Goal: Information Seeking & Learning: Learn about a topic

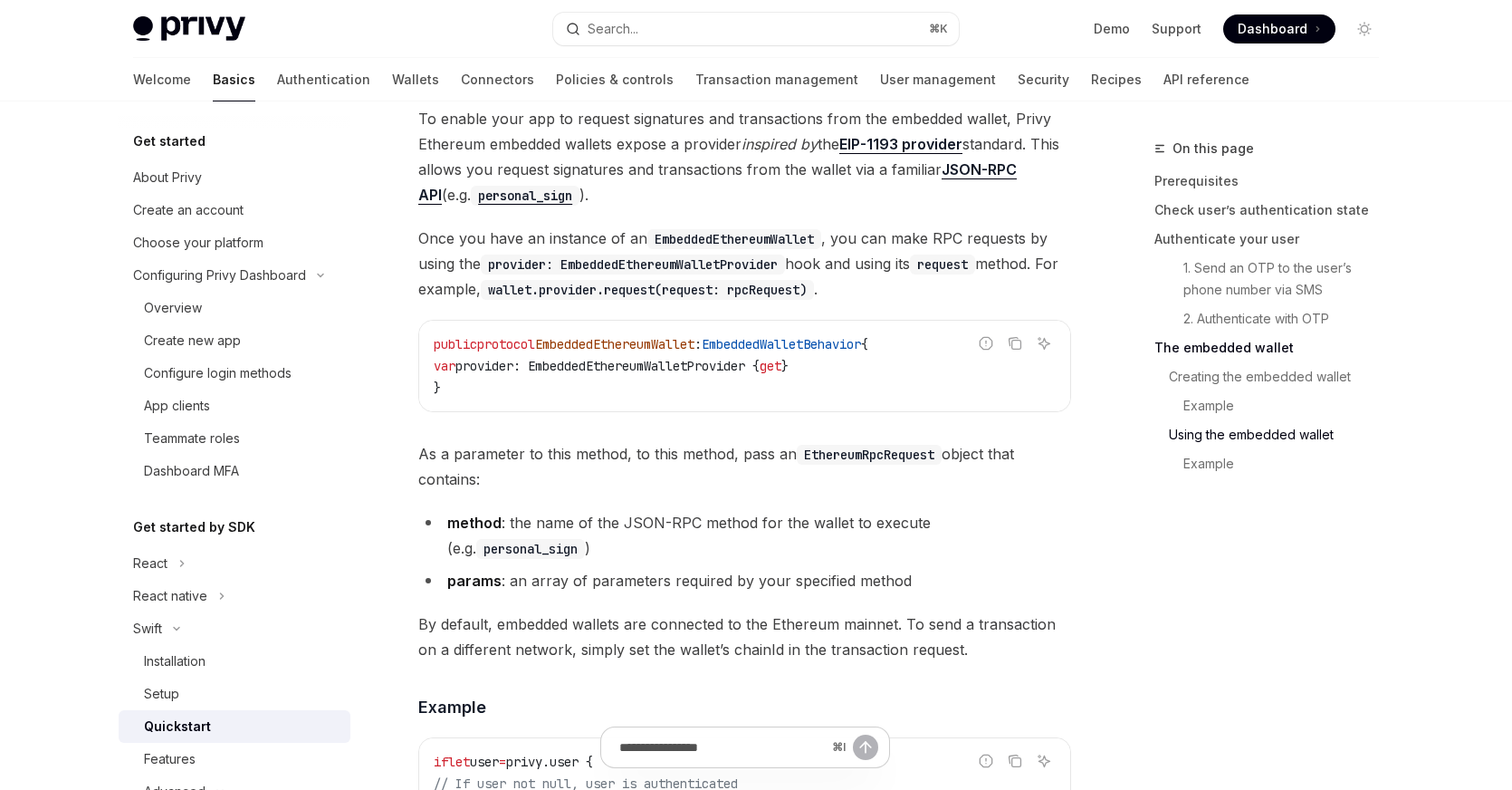
scroll to position [251, 0]
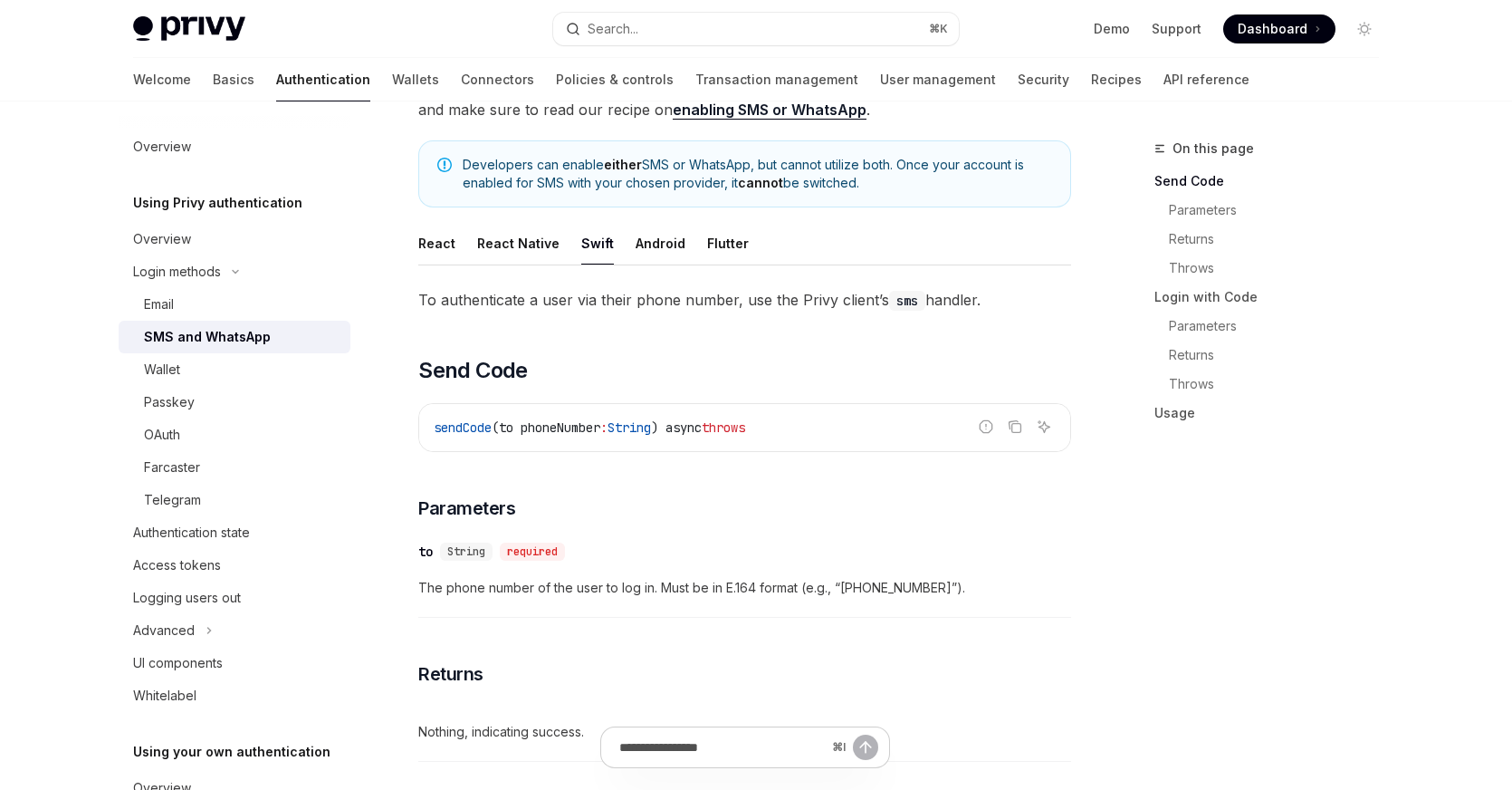
scroll to position [85, 0]
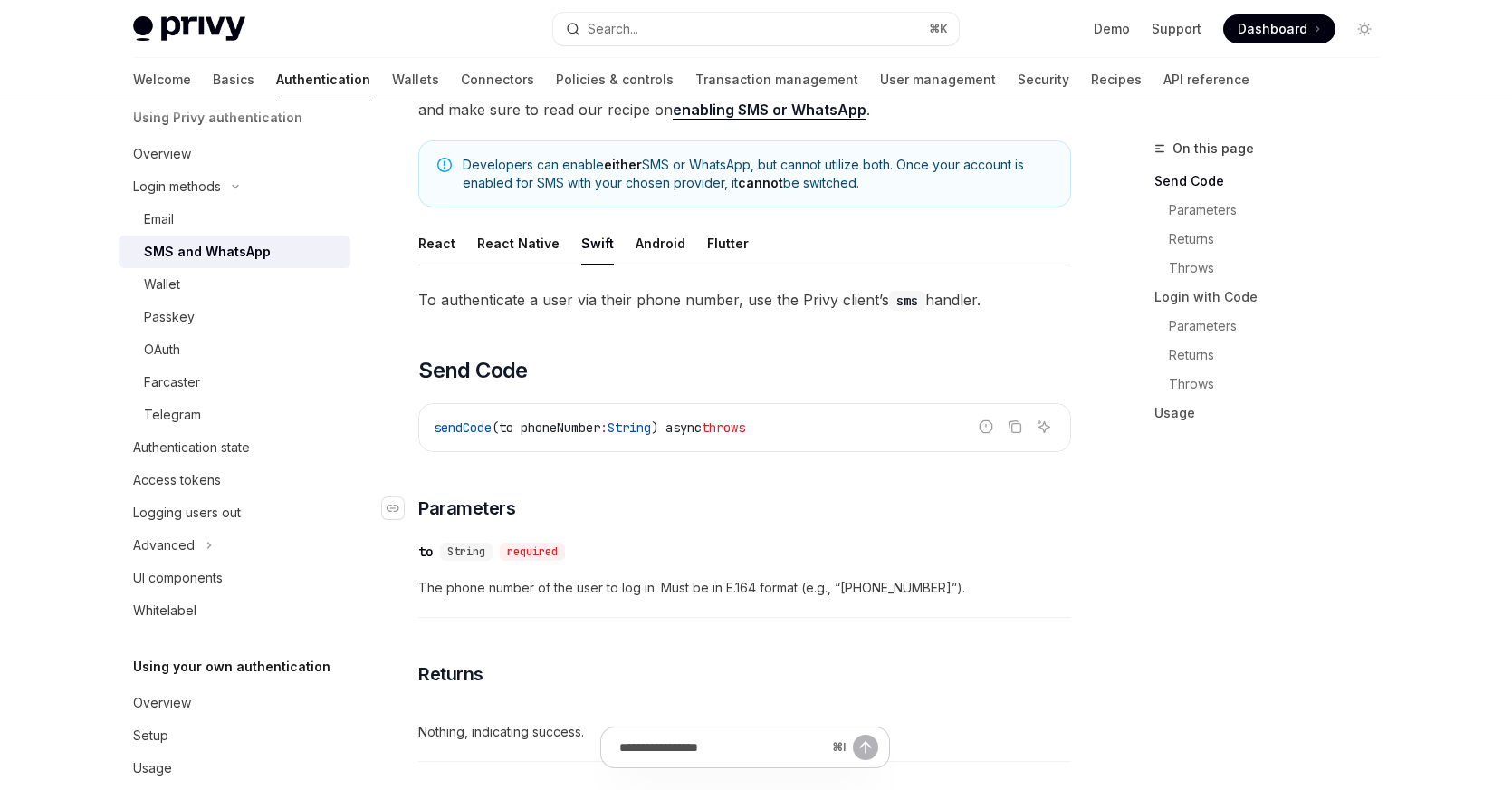
click at [759, 496] on h3 "​ Parameters" at bounding box center [744, 508] width 653 height 25
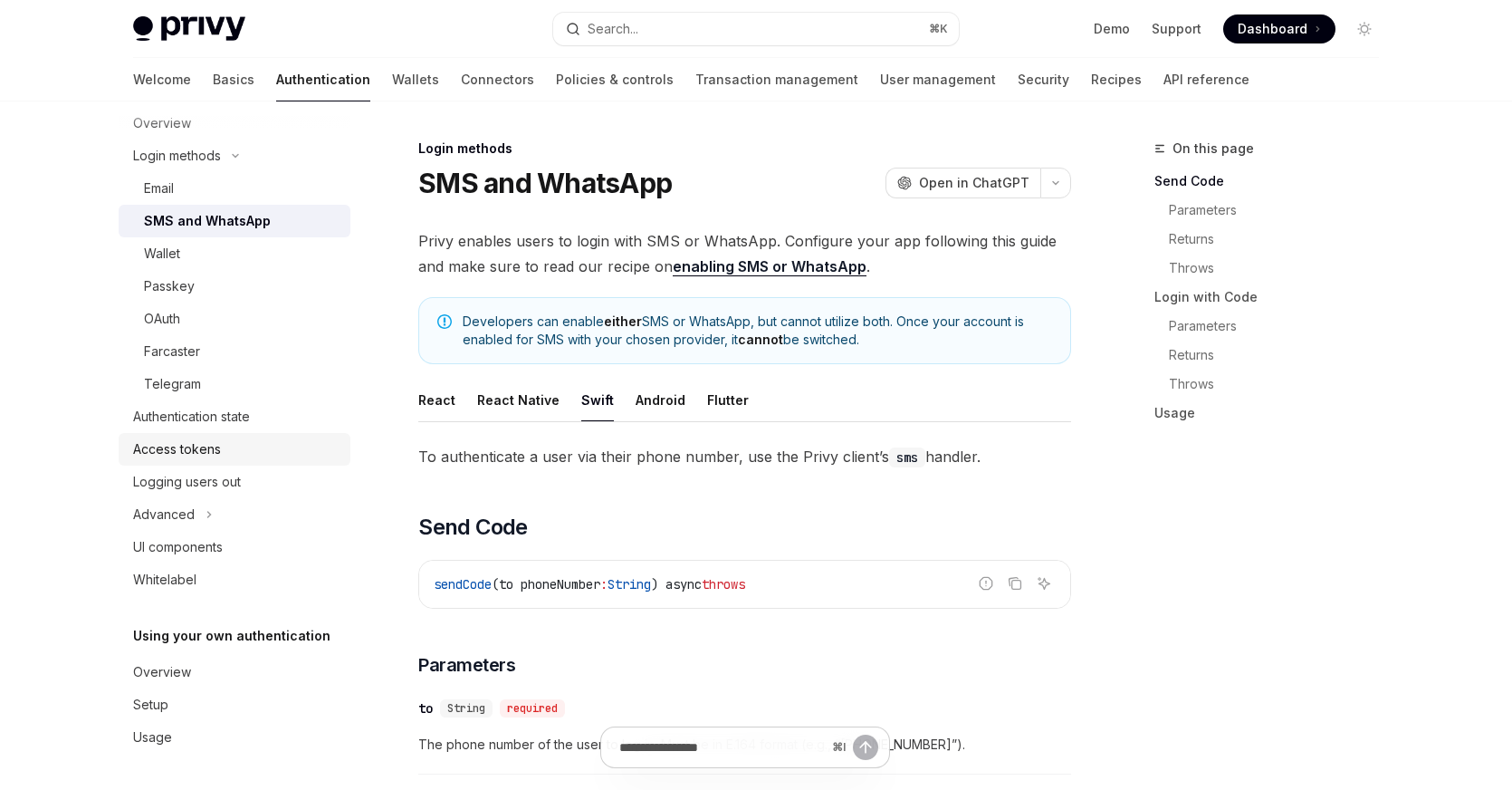
scroll to position [116, 0]
click at [336, 30] on div "Privy Docs home page" at bounding box center [336, 29] width 406 height 25
click at [336, 45] on div "Privy Docs home page Search... ⌘ K Demo Support Dashboard Dashboard Search..." at bounding box center [756, 29] width 1245 height 58
click at [334, 56] on div "Privy Docs home page Search... ⌘ K Demo Support Dashboard Dashboard Search..." at bounding box center [756, 29] width 1245 height 58
click at [392, 61] on link "Wallets" at bounding box center [415, 79] width 47 height 44
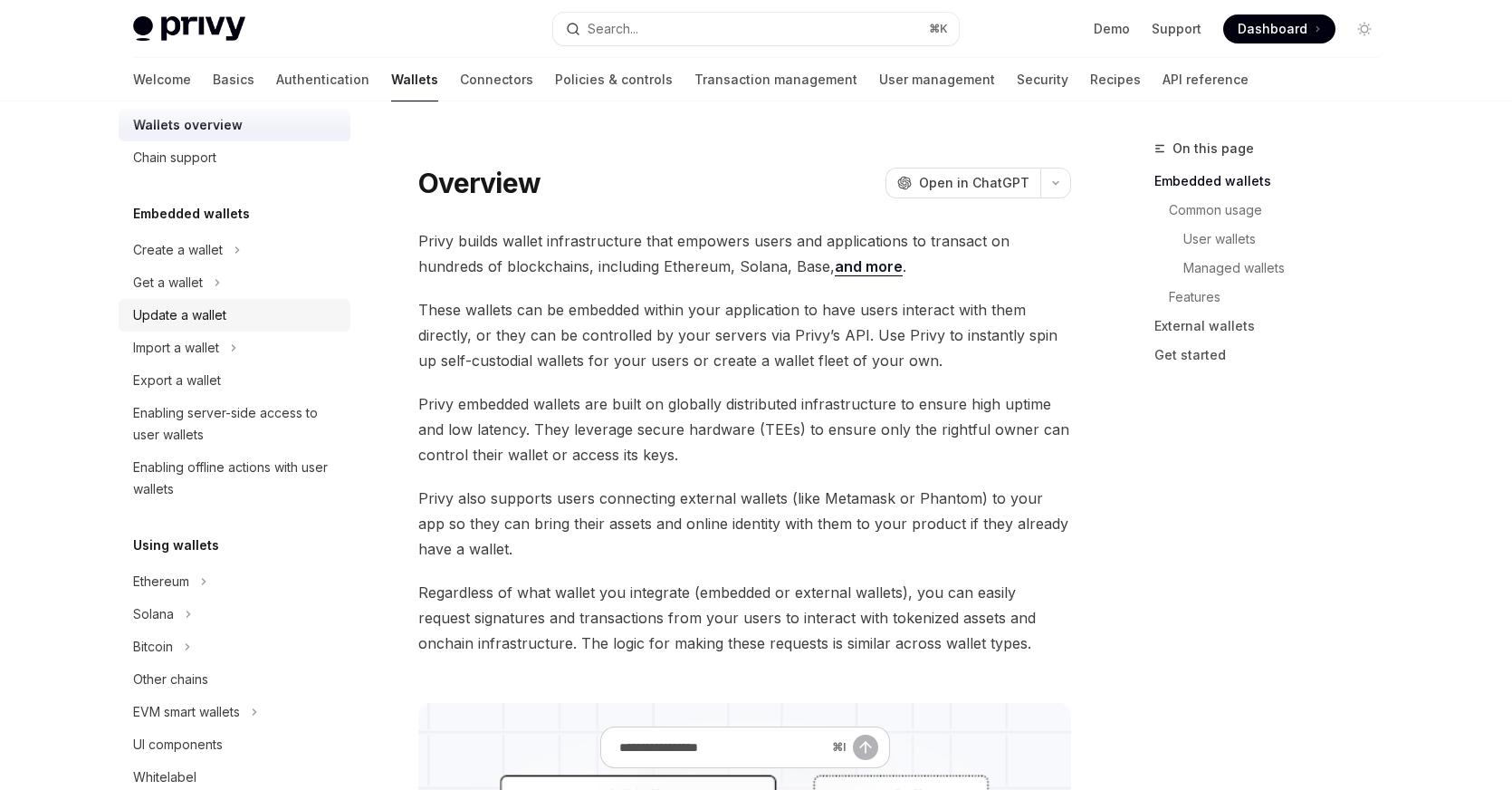
scroll to position [35, 0]
click at [221, 283] on button "Get a wallet" at bounding box center [235, 279] width 232 height 33
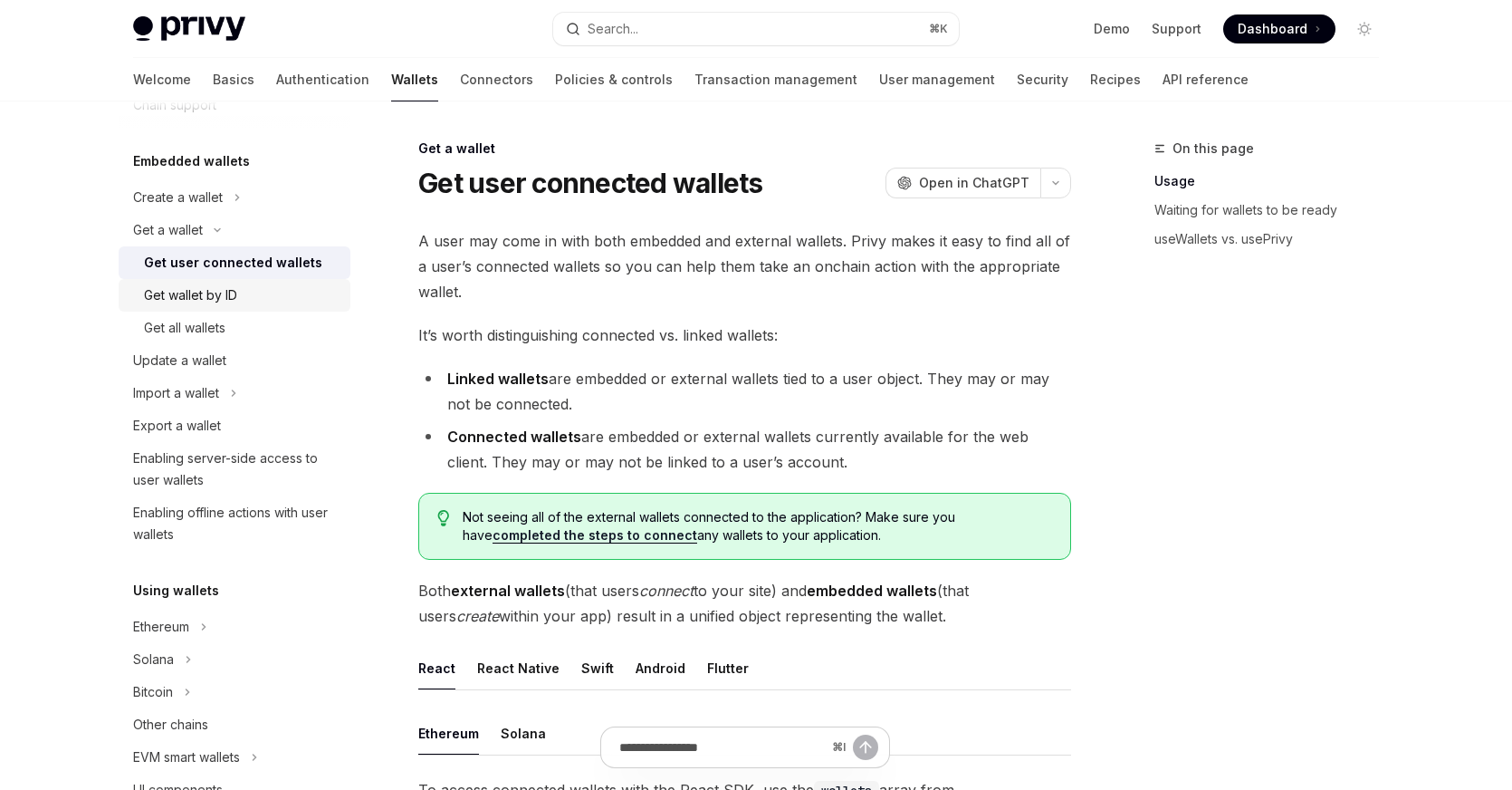
scroll to position [85, 0]
click at [286, 260] on div "Get user connected wallets" at bounding box center [233, 260] width 178 height 21
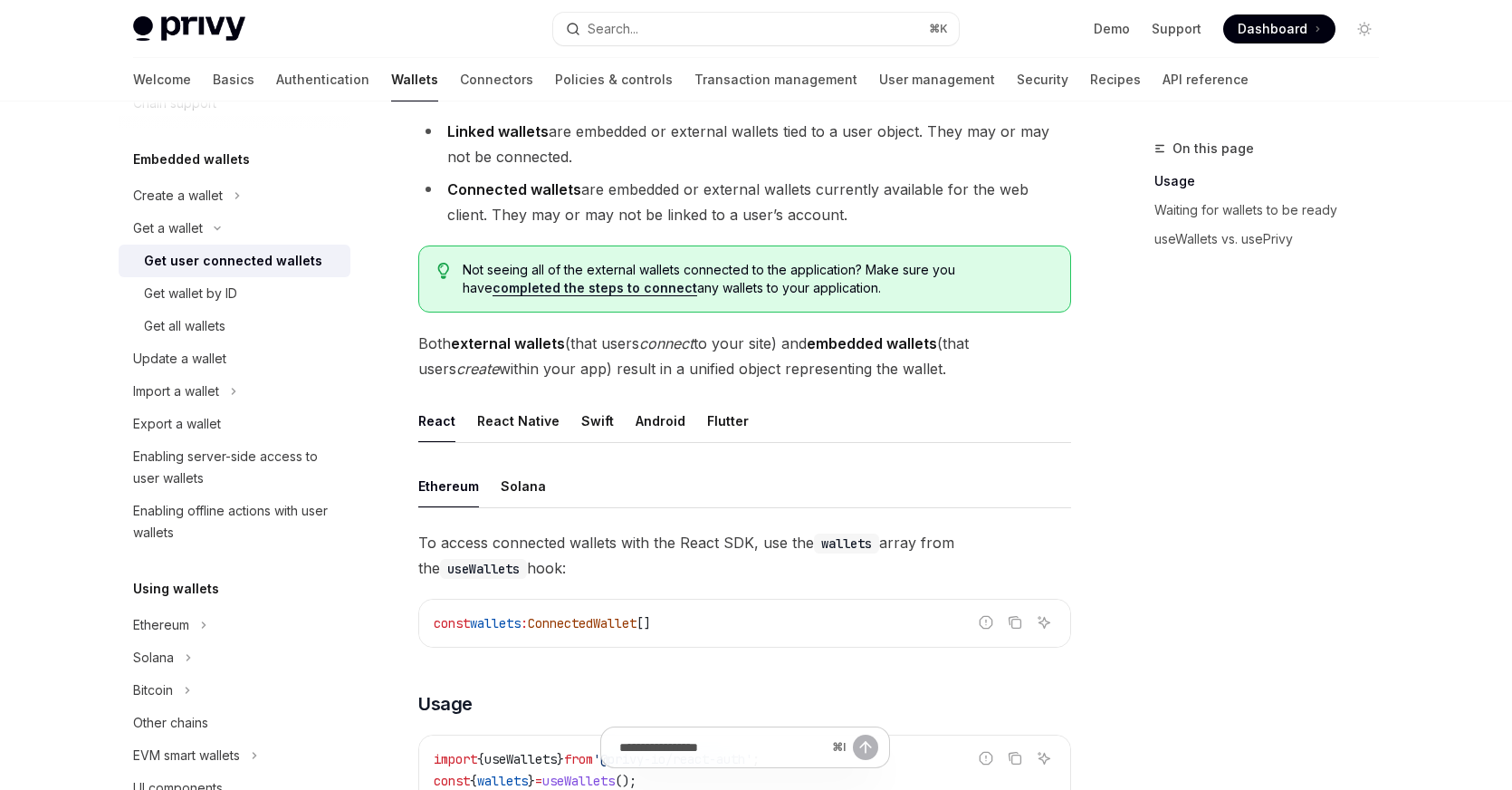
scroll to position [278, 0]
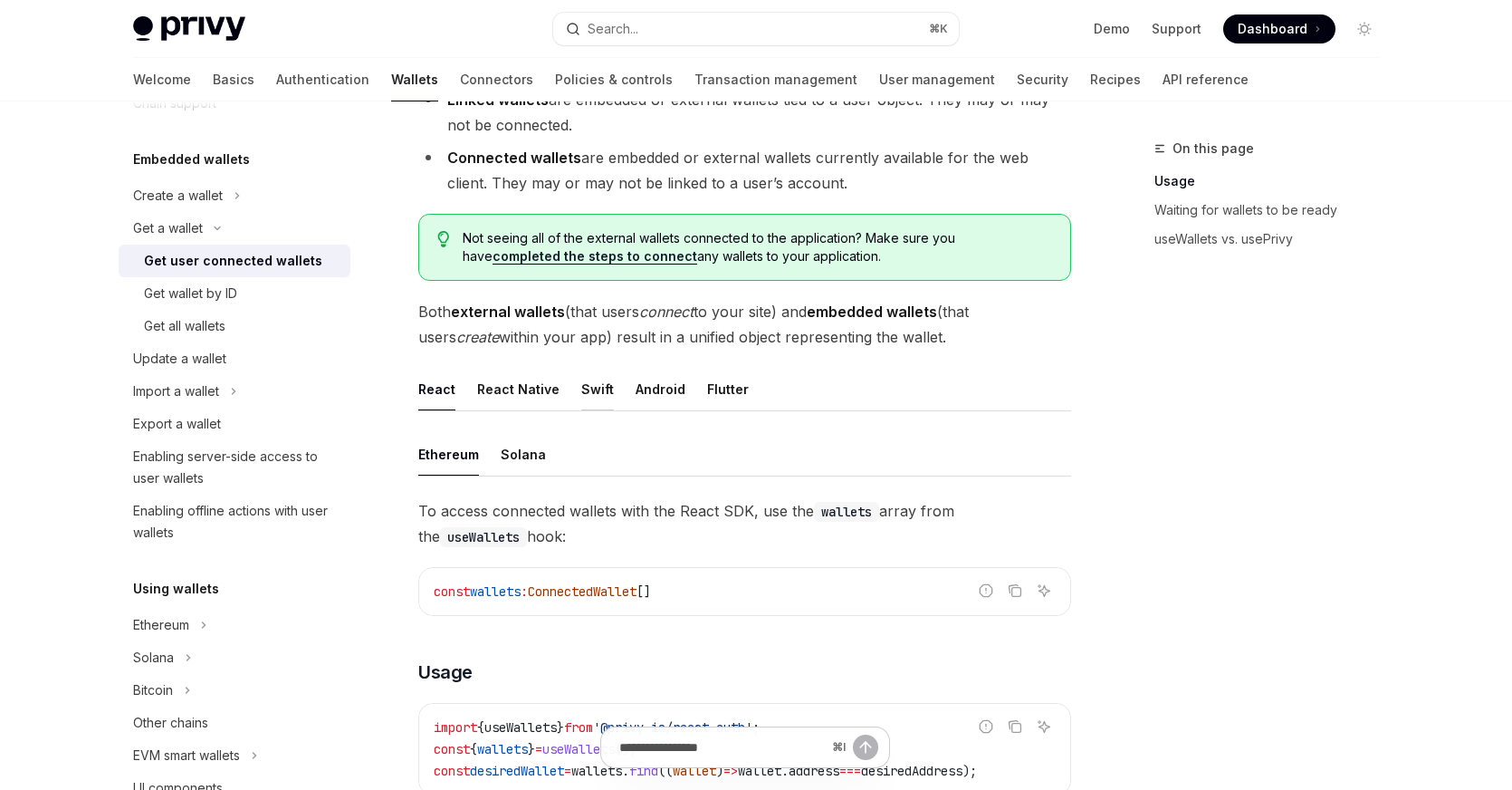
click at [584, 401] on div "Swift" at bounding box center [597, 389] width 33 height 43
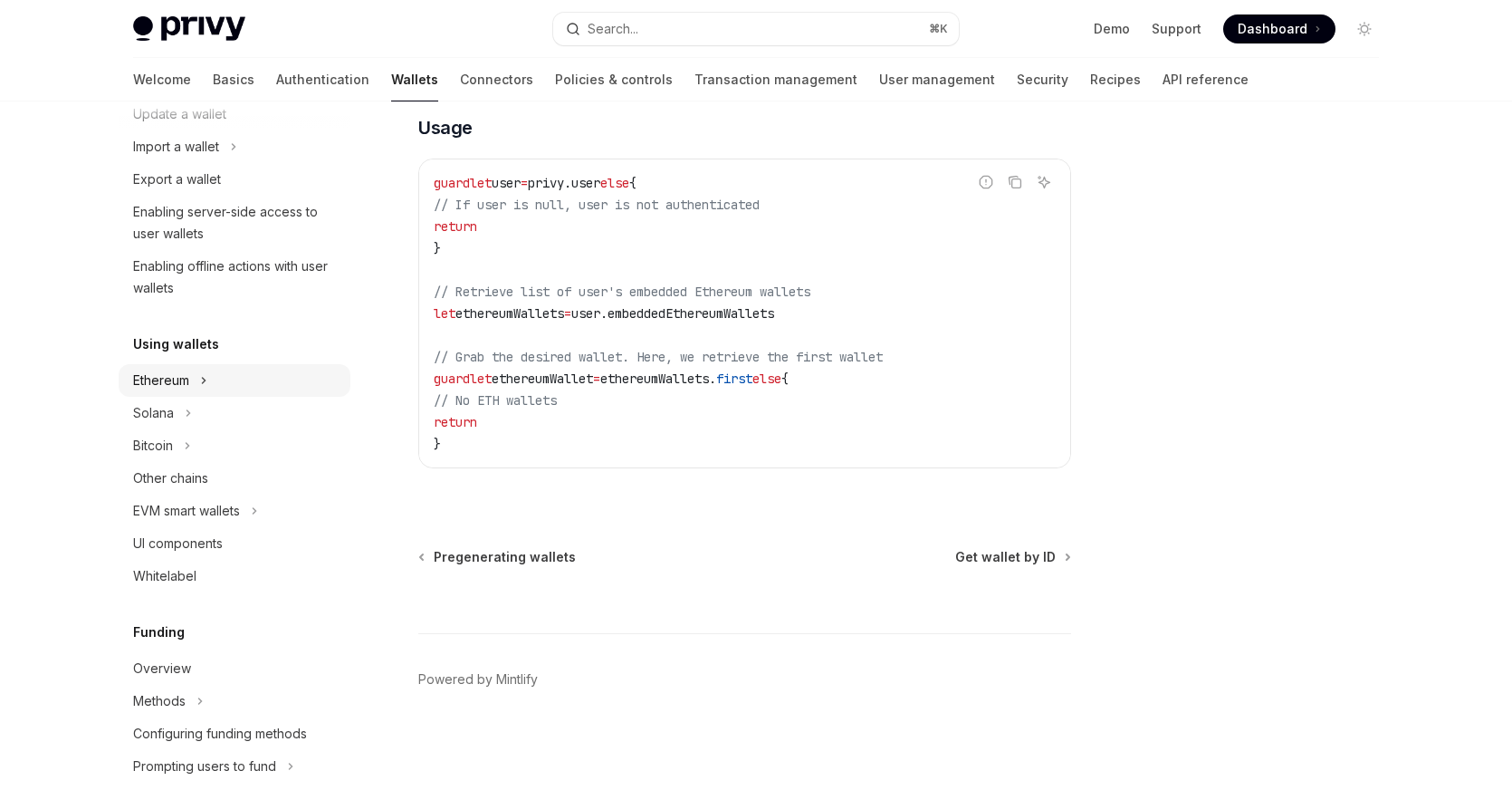
scroll to position [363, 0]
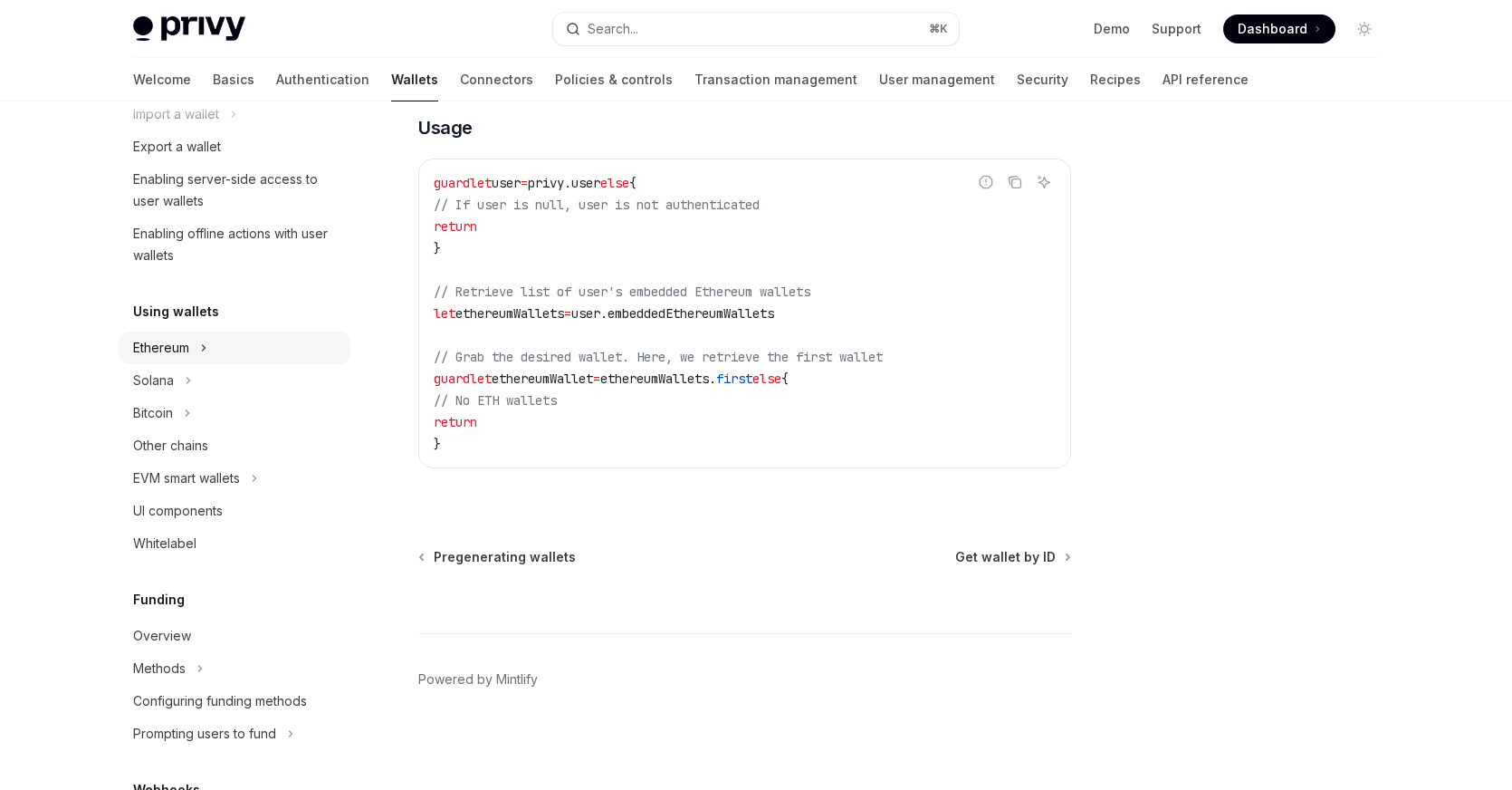
click at [277, 351] on button "Ethereum" at bounding box center [235, 348] width 232 height 33
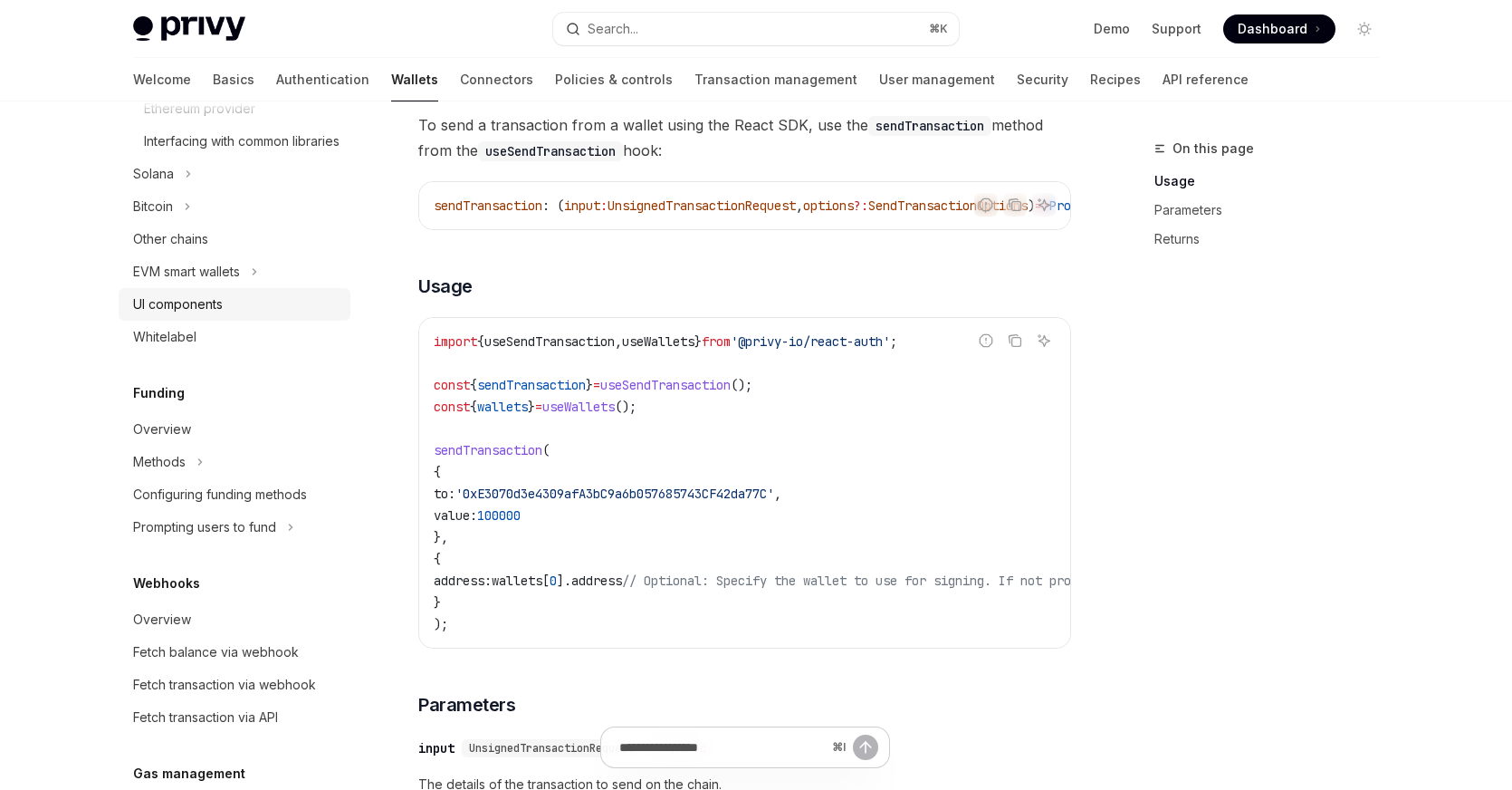
scroll to position [872, 0]
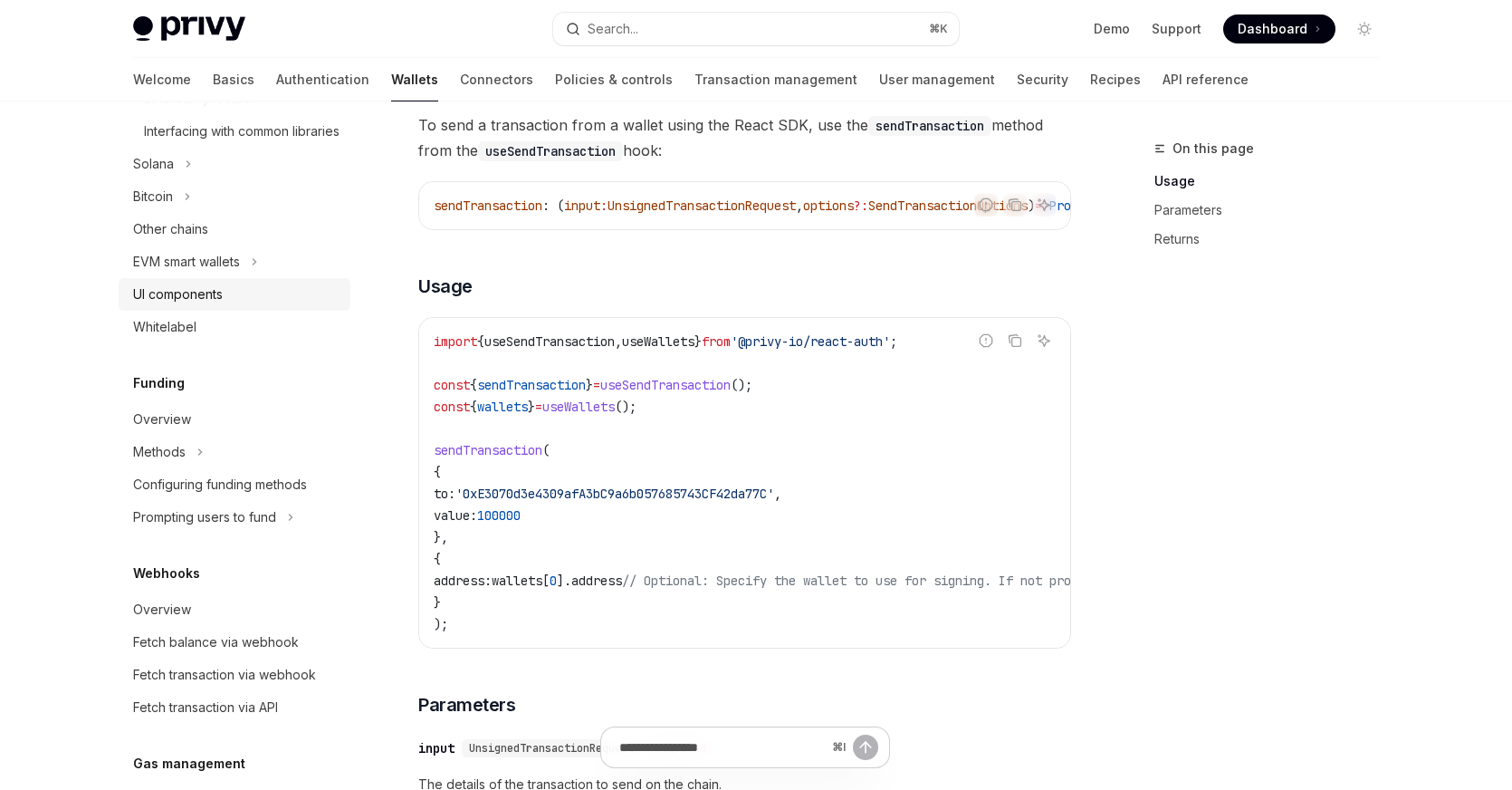
click at [301, 306] on div "UI components" at bounding box center [236, 294] width 206 height 21
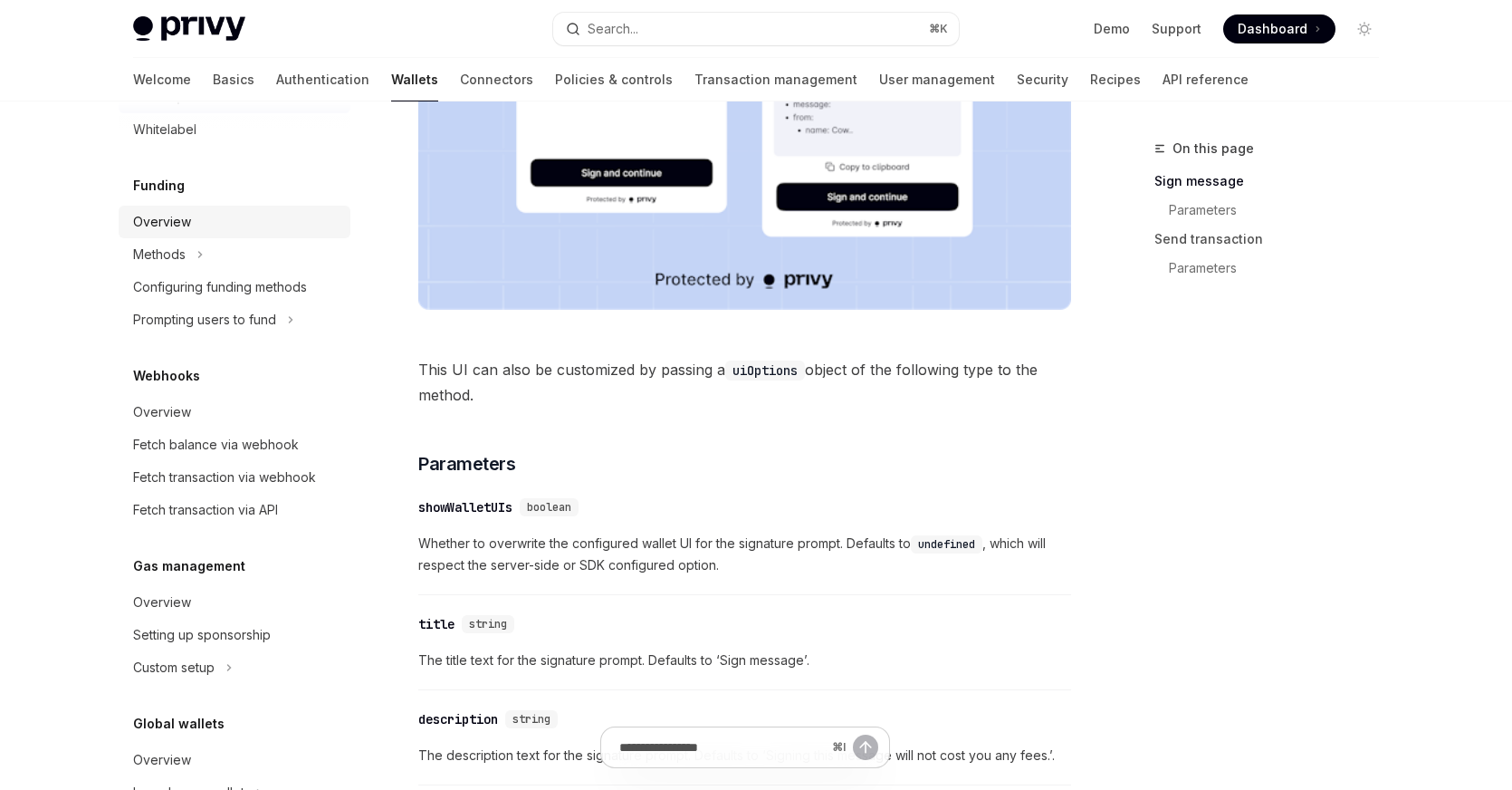
scroll to position [1080, 0]
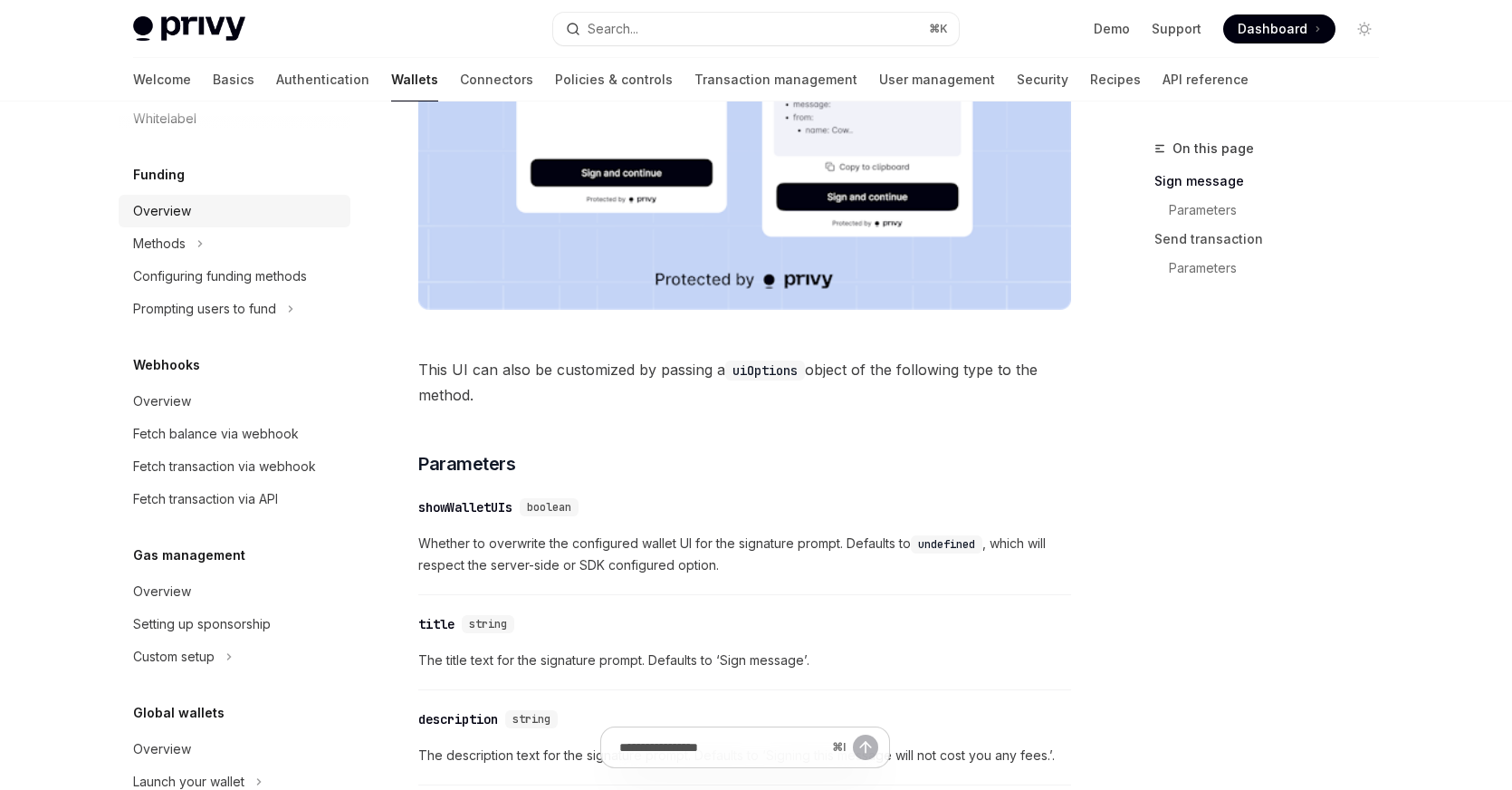
click at [291, 221] on div "Overview" at bounding box center [236, 211] width 206 height 21
type textarea "*"
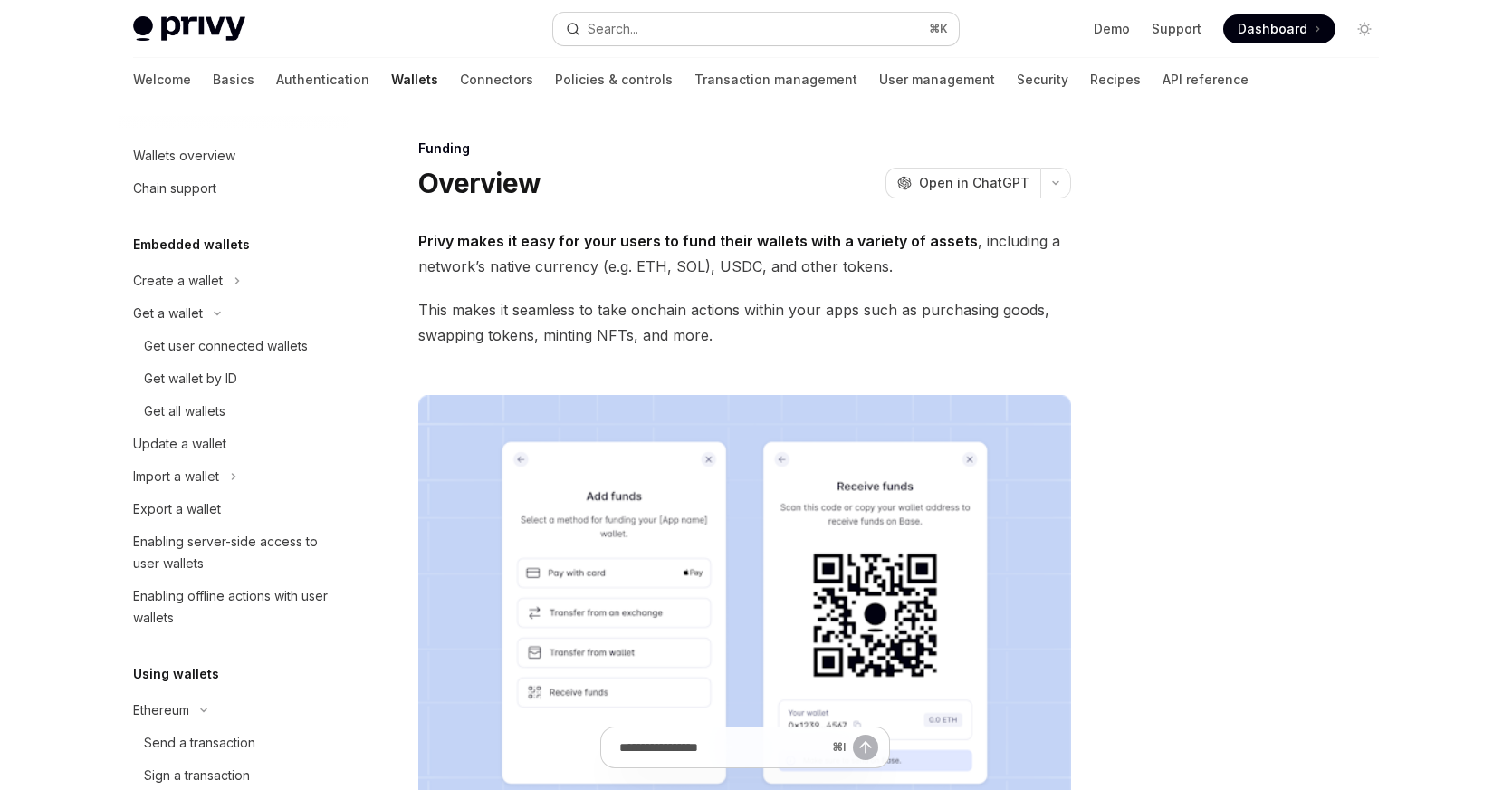
click at [737, 30] on button "Search... ⌘ K" at bounding box center [756, 29] width 406 height 33
click at [1226, 386] on div at bounding box center [1255, 463] width 276 height 652
click at [1089, 388] on div "Funding Overview OpenAI Open in ChatGPT OpenAI Open in ChatGPT Privy makes it e…" at bounding box center [756, 790] width 1274 height 1378
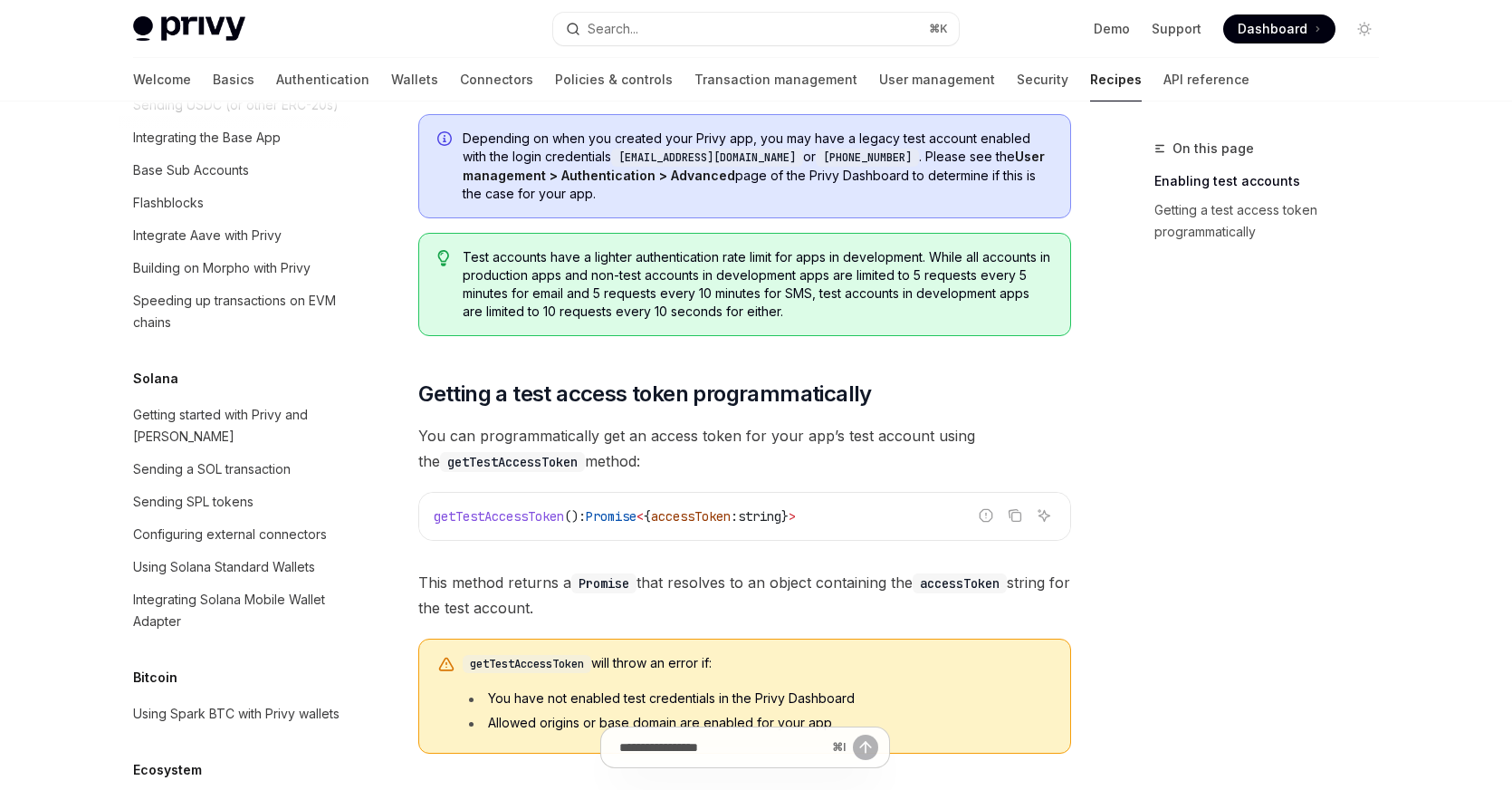
scroll to position [1131, 0]
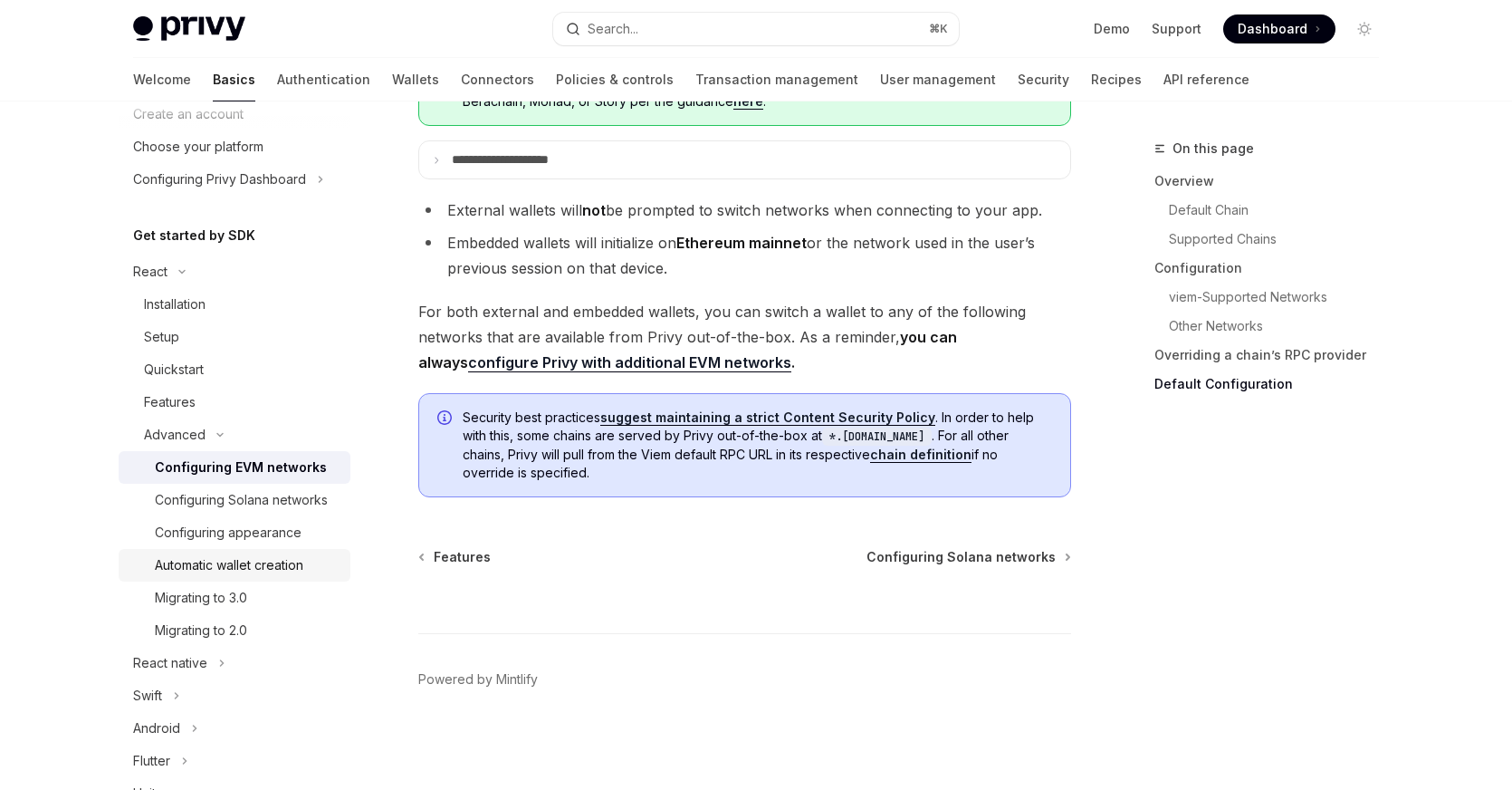
scroll to position [109, 0]
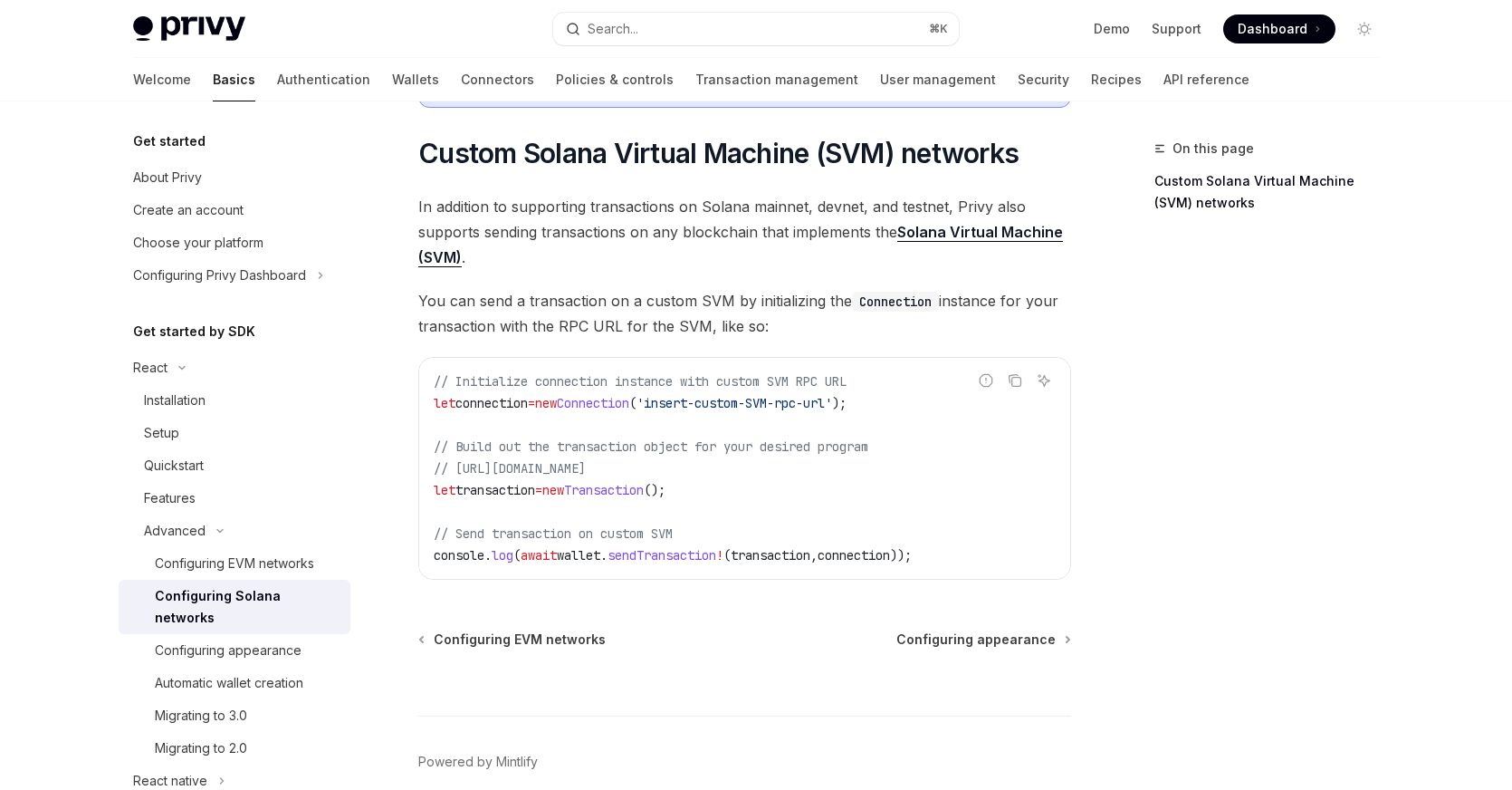
scroll to position [925, 0]
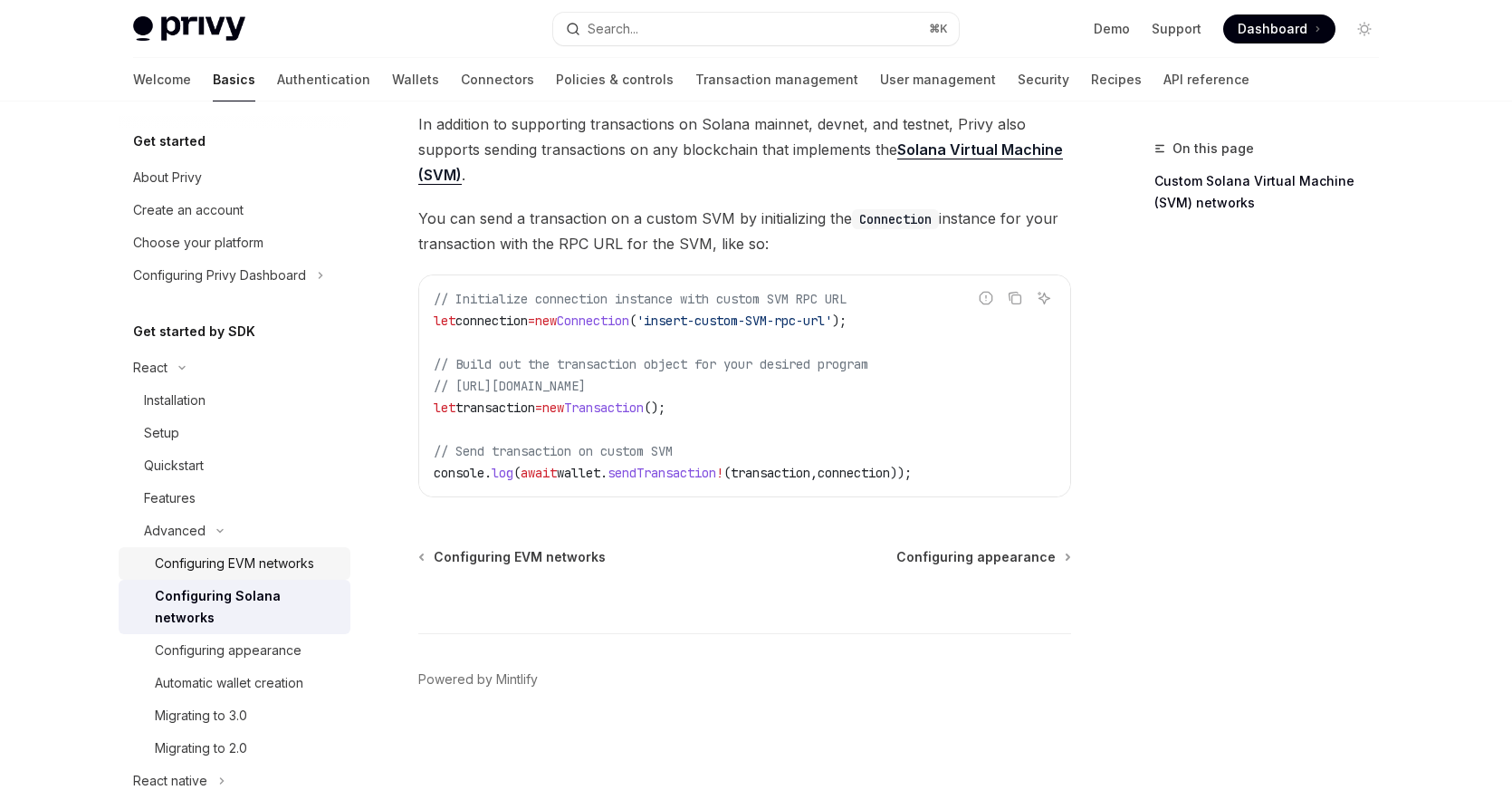
click at [334, 564] on div "Configuring EVM networks" at bounding box center [247, 563] width 185 height 21
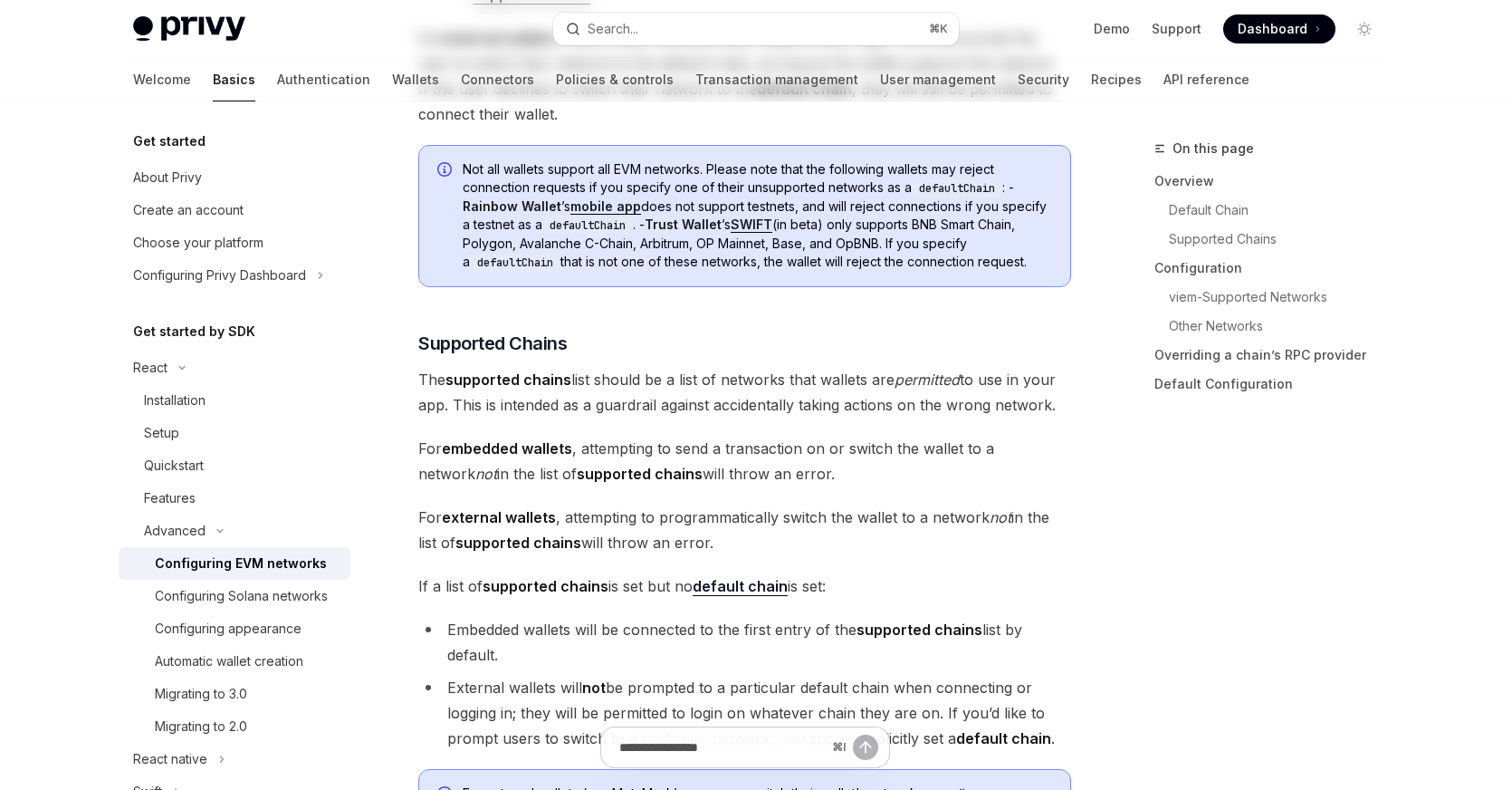
type textarea "*"
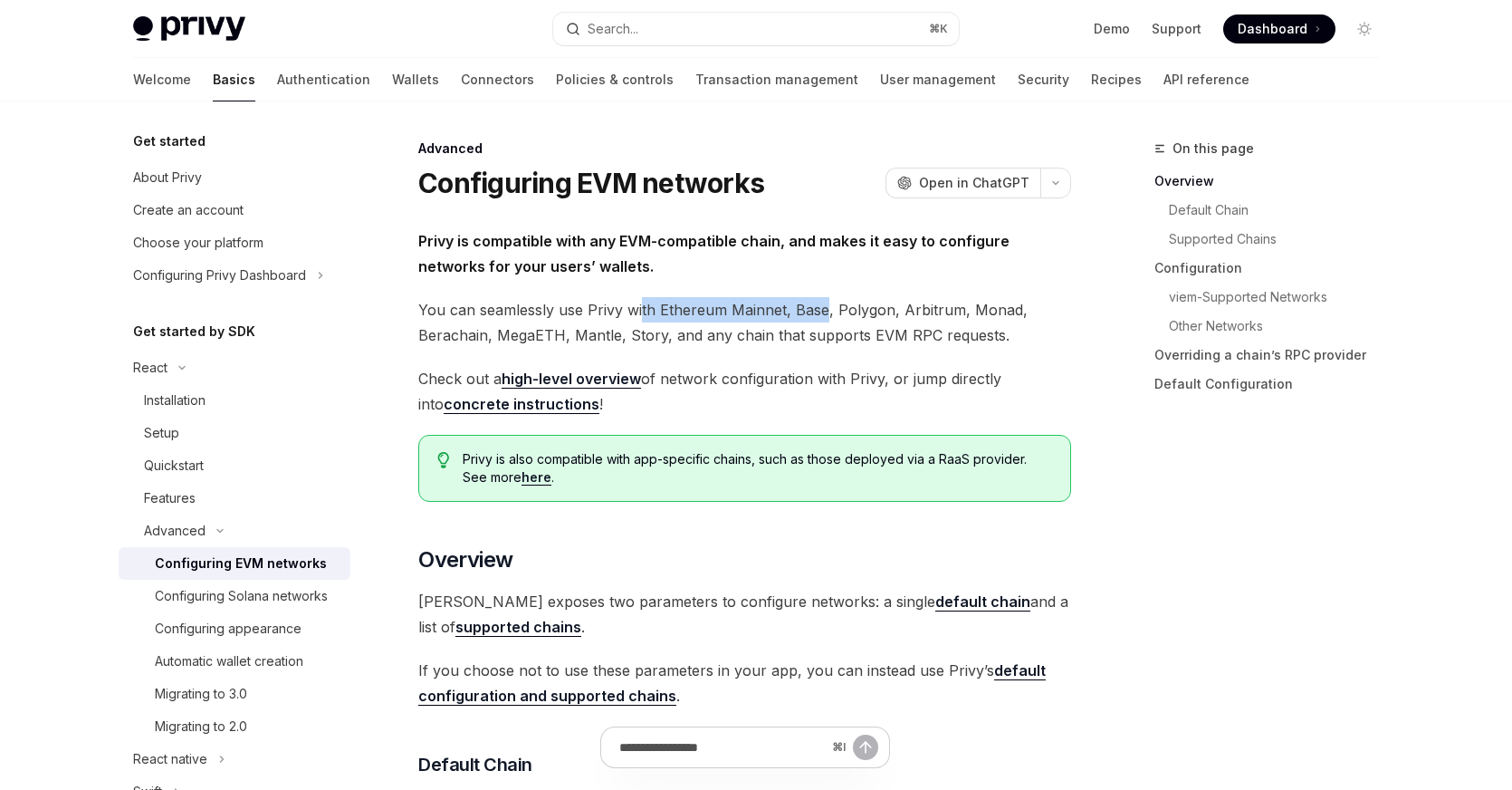
drag, startPoint x: 640, startPoint y: 311, endPoint x: 825, endPoint y: 317, distance: 185.1
click at [824, 316] on span "You can seamlessly use Privy with Ethereum Mainnet, Base, Polygon, Arbitrum, Mo…" at bounding box center [744, 322] width 653 height 50
click at [815, 321] on span "You can seamlessly use Privy with Ethereum Mainnet, Base, Polygon, Arbitrum, Mo…" at bounding box center [744, 322] width 653 height 50
